Goal: Information Seeking & Learning: Understand process/instructions

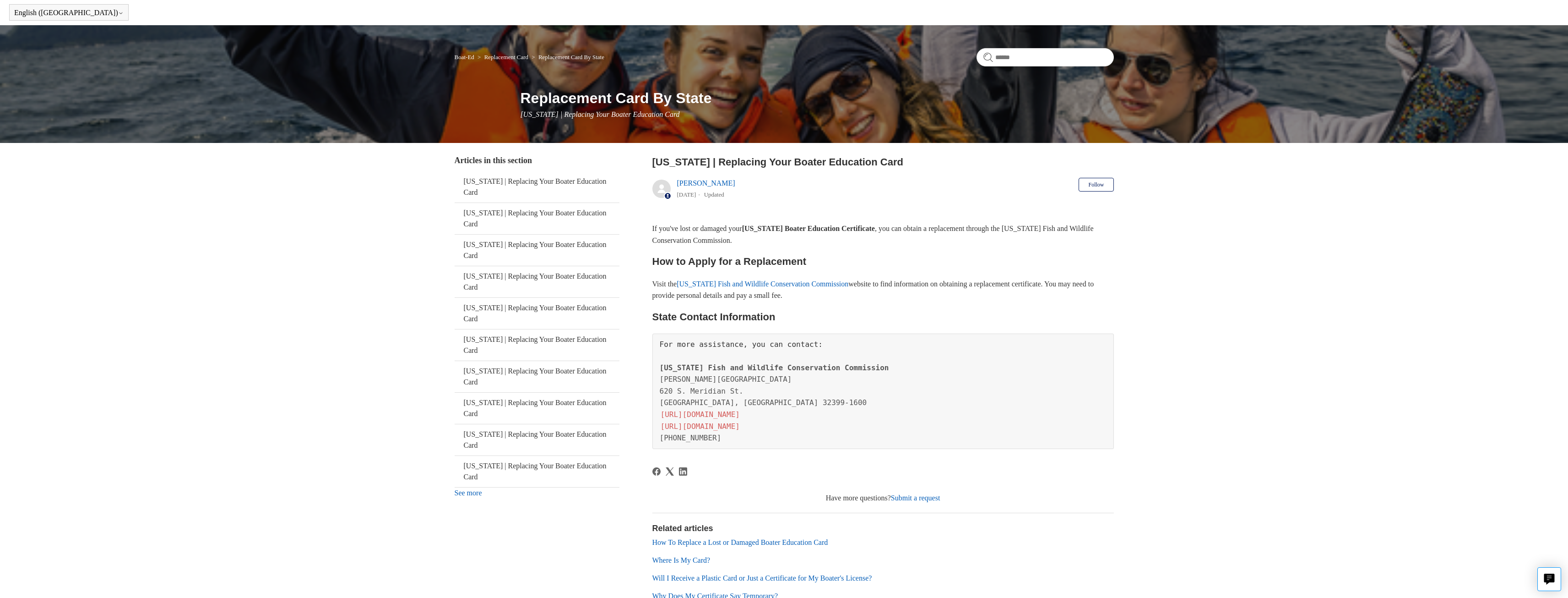
scroll to position [91, 0]
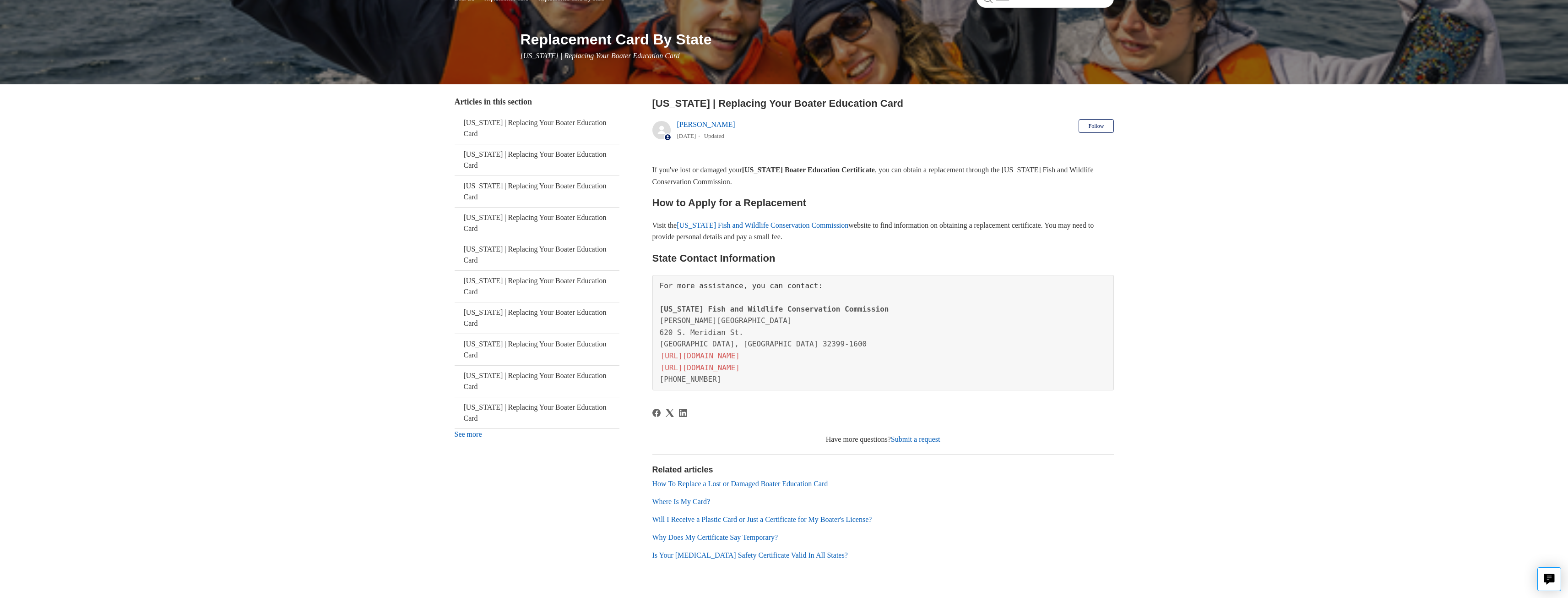
click at [800, 225] on link "Florida Fish and Wildlife Conservation Commission" at bounding box center [763, 225] width 172 height 8
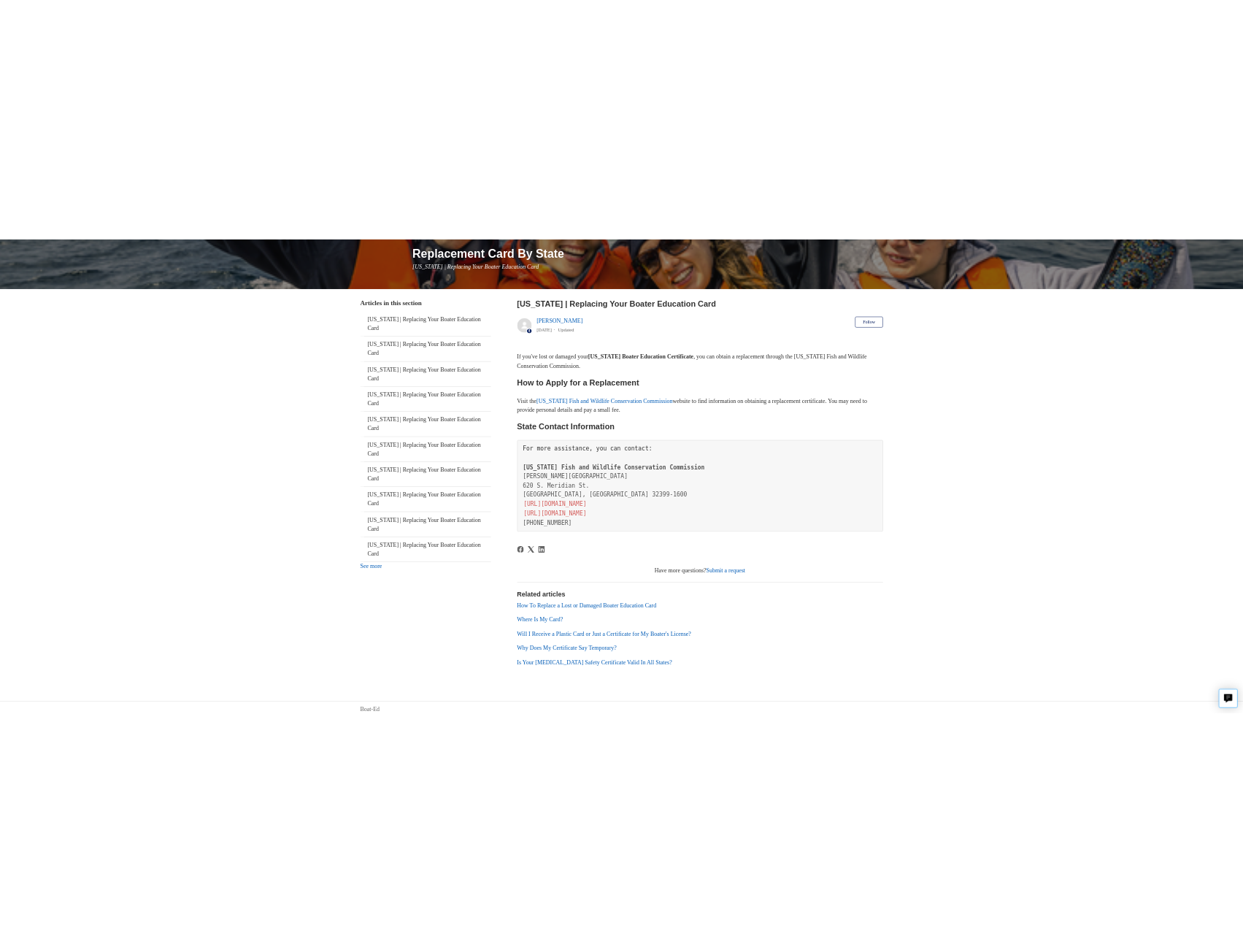
scroll to position [189, 0]
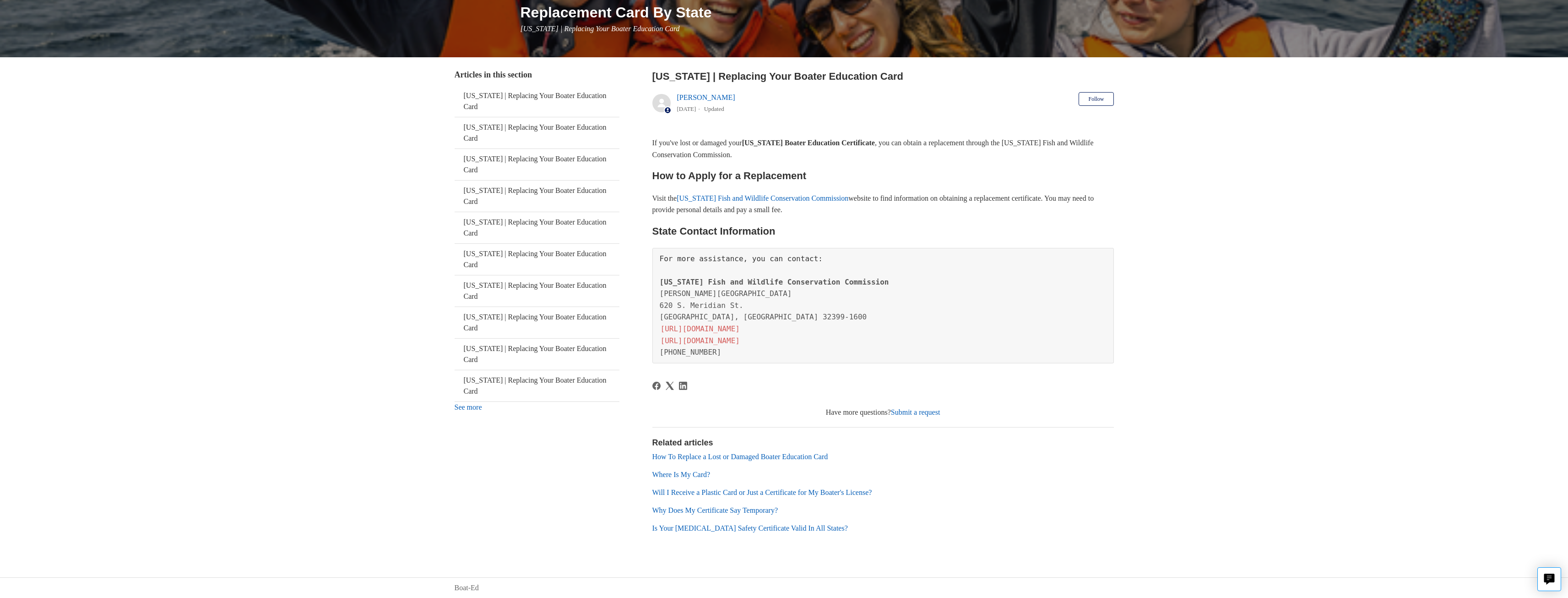
click at [762, 457] on link "How To Replace a Lost or Damaged Boater Education Card" at bounding box center [740, 456] width 176 height 8
click at [777, 200] on link "Florida Fish and Wildlife Conservation Commission" at bounding box center [763, 198] width 172 height 8
click at [715, 343] on link "https://myfwc.com/boating/safety-education/" at bounding box center [700, 340] width 81 height 10
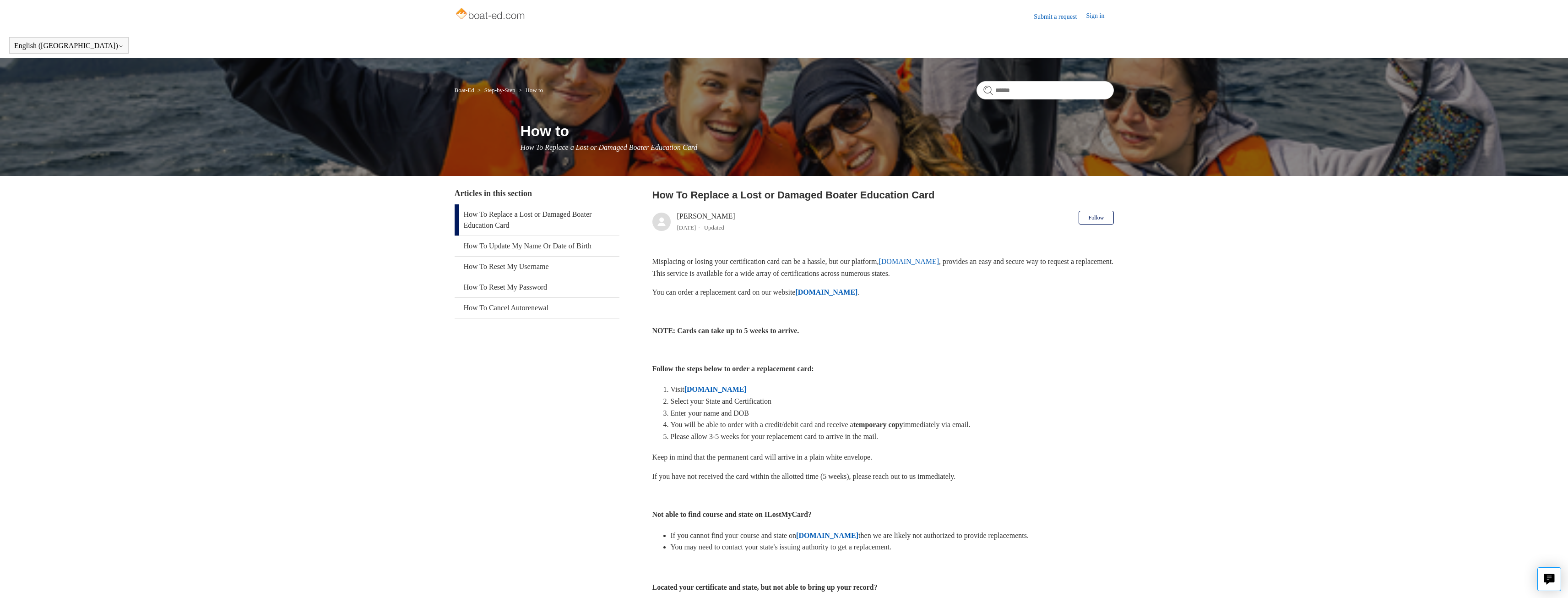
click at [933, 262] on link "[DOMAIN_NAME]" at bounding box center [908, 261] width 60 height 8
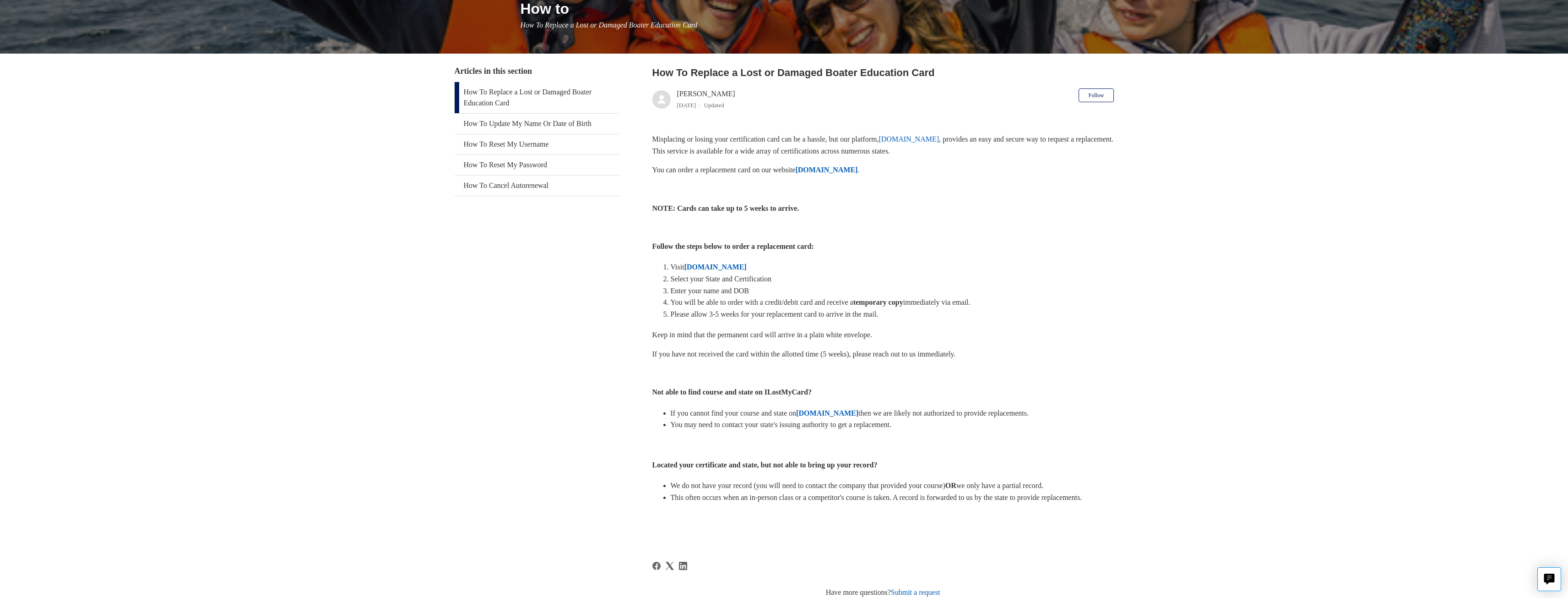
scroll to position [138, 0]
